Goal: Information Seeking & Learning: Compare options

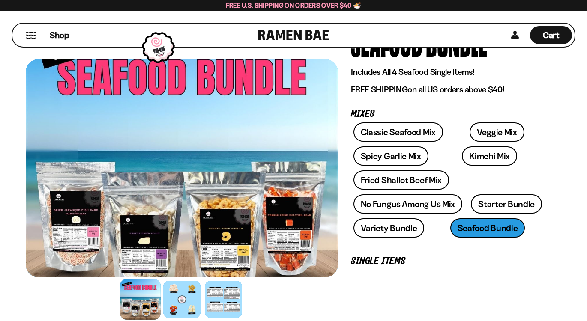
scroll to position [66, 0]
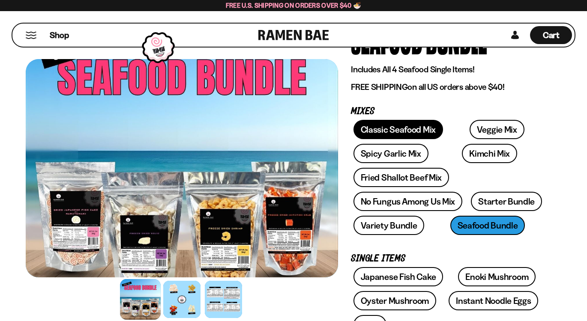
click at [387, 139] on link "Classic Seafood Mix" at bounding box center [399, 129] width 90 height 19
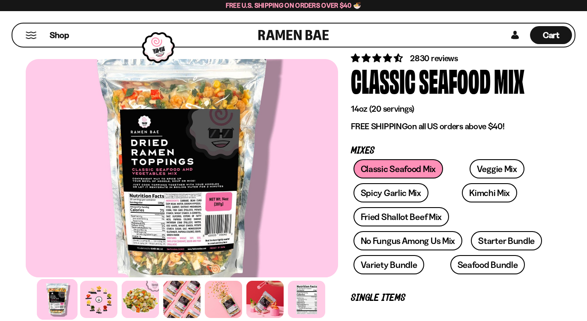
scroll to position [40, 0]
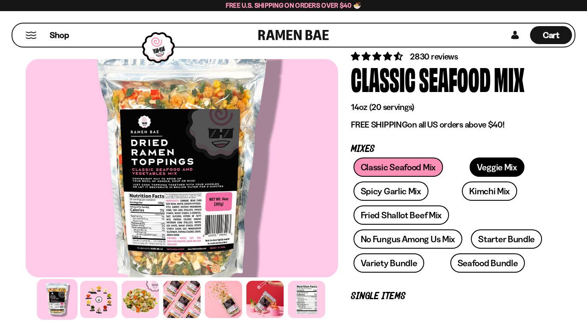
click at [473, 177] on link "Veggie Mix" at bounding box center [497, 167] width 55 height 19
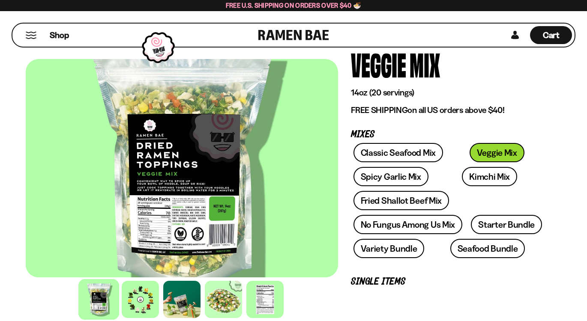
scroll to position [63, 0]
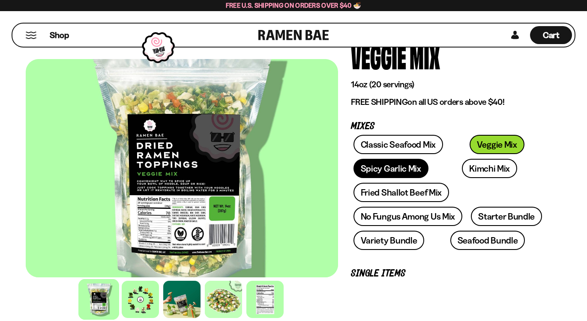
click at [404, 178] on link "Spicy Garlic Mix" at bounding box center [391, 168] width 75 height 19
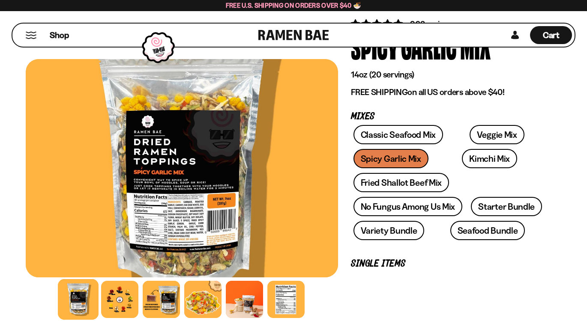
scroll to position [75, 0]
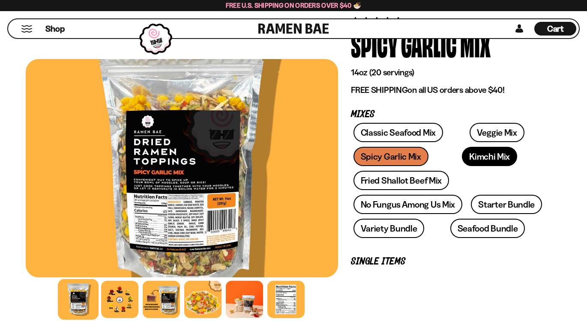
click at [465, 166] on link "Kimchi Mix" at bounding box center [489, 156] width 55 height 19
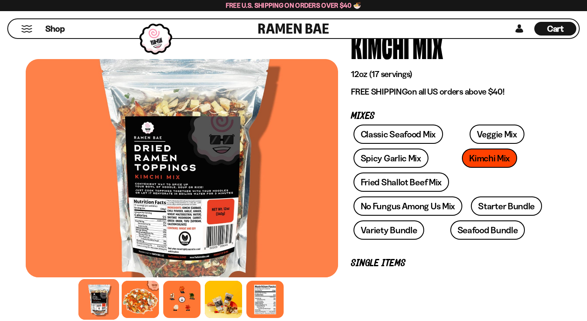
scroll to position [74, 0]
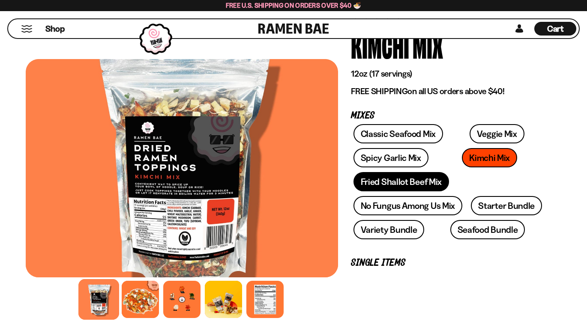
click at [413, 192] on link "Fried Shallot Beef Mix" at bounding box center [402, 181] width 96 height 19
